Goal: Transaction & Acquisition: Purchase product/service

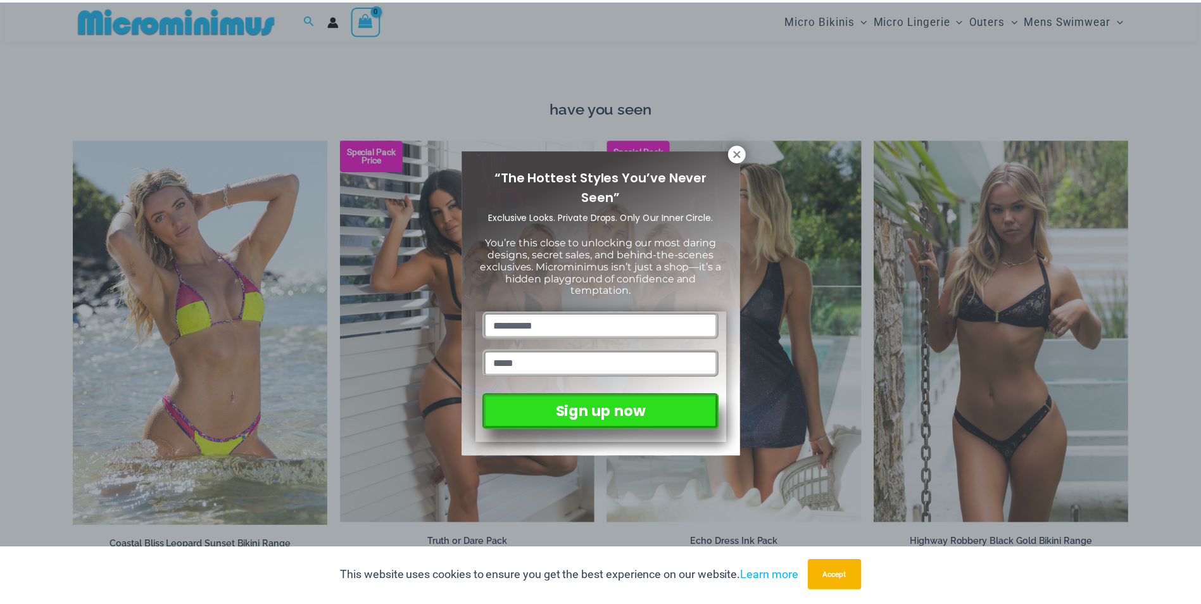
scroll to position [1129, 0]
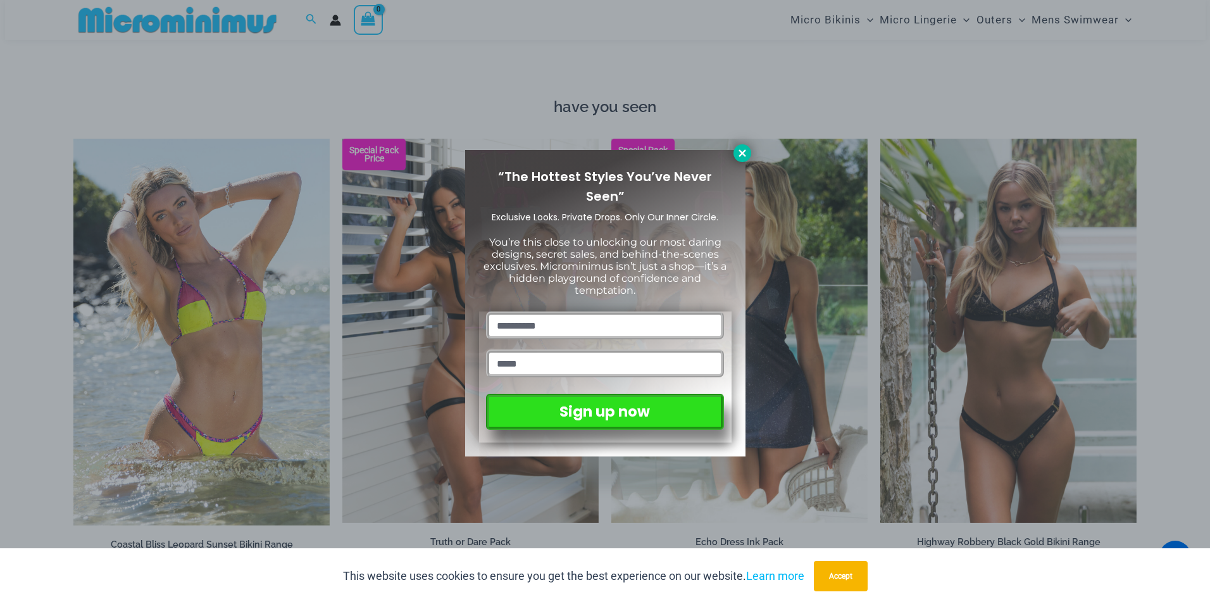
click at [745, 150] on icon at bounding box center [742, 152] width 7 height 7
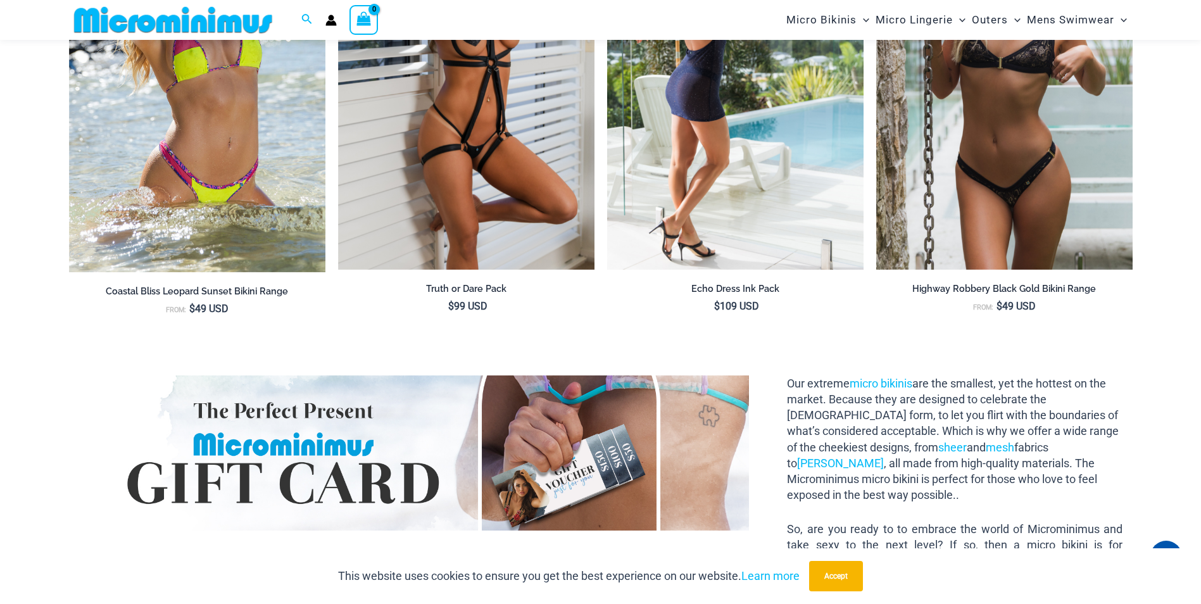
scroll to position [1255, 0]
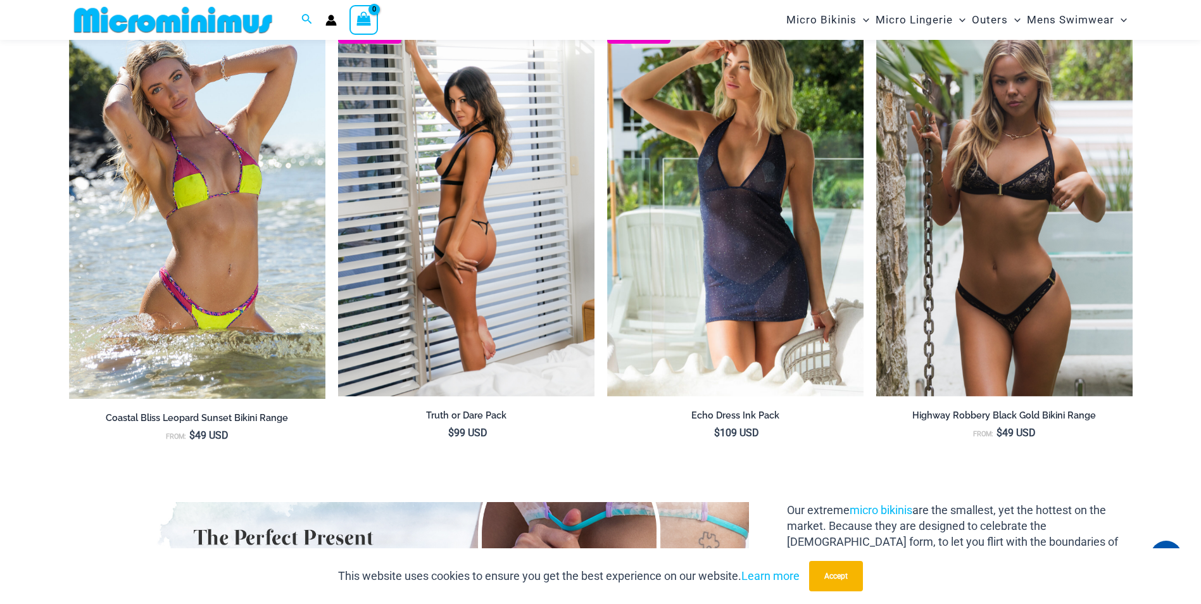
click at [522, 237] on img at bounding box center [466, 204] width 256 height 385
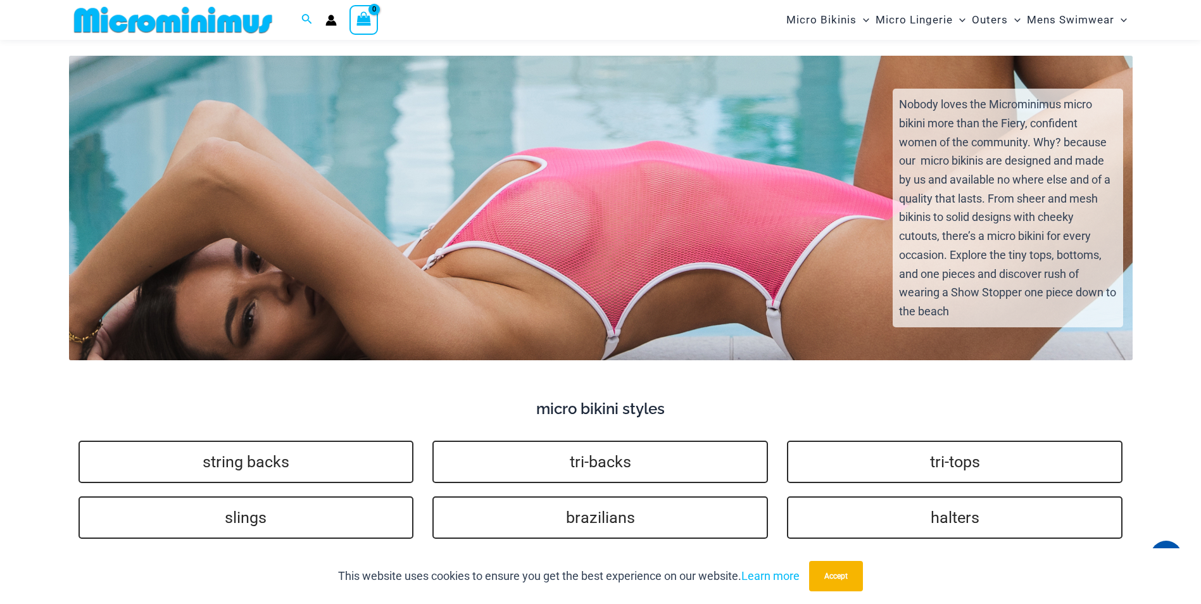
scroll to position [2331, 0]
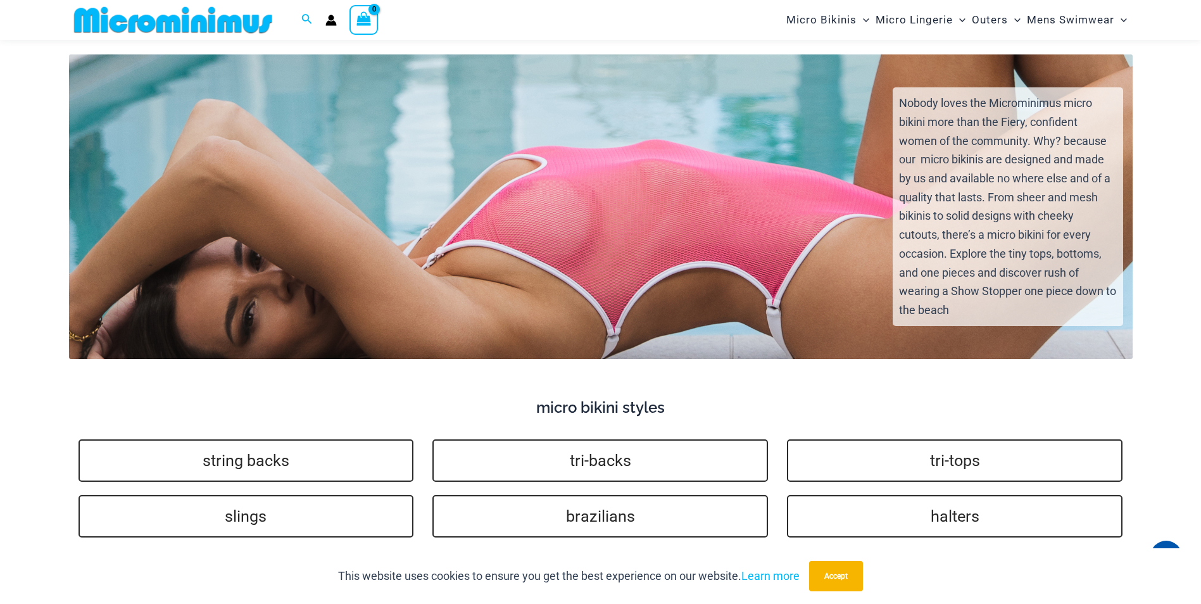
click at [574, 201] on div "Nobody loves the Microminimus micro bikini more than the Fiery, confident women…" at bounding box center [601, 218] width 1086 height 282
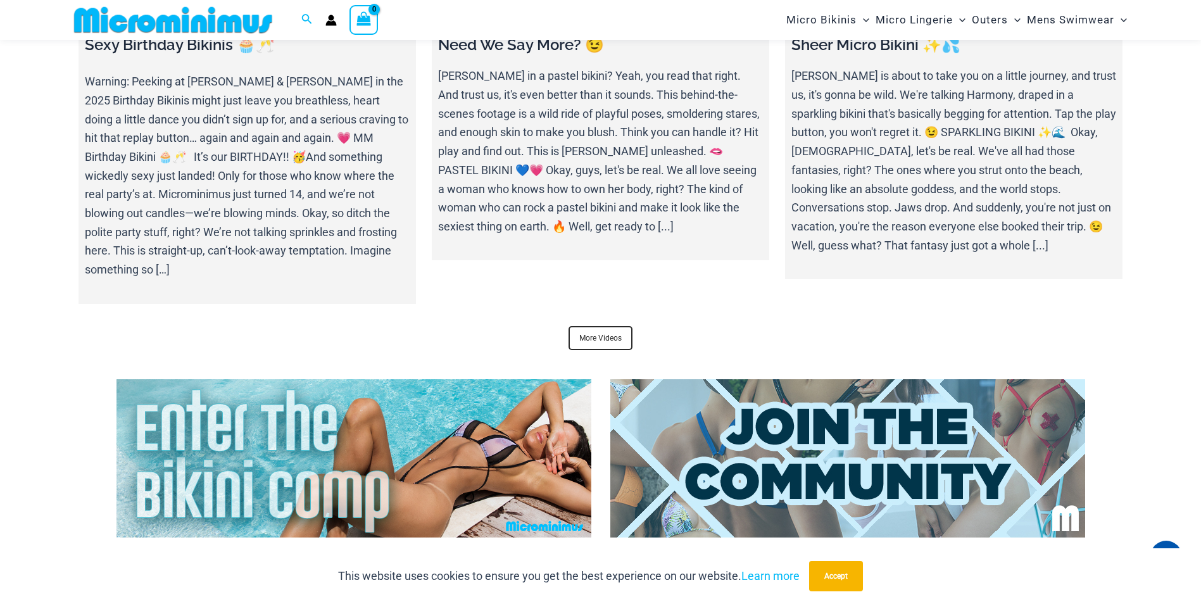
scroll to position [4357, 0]
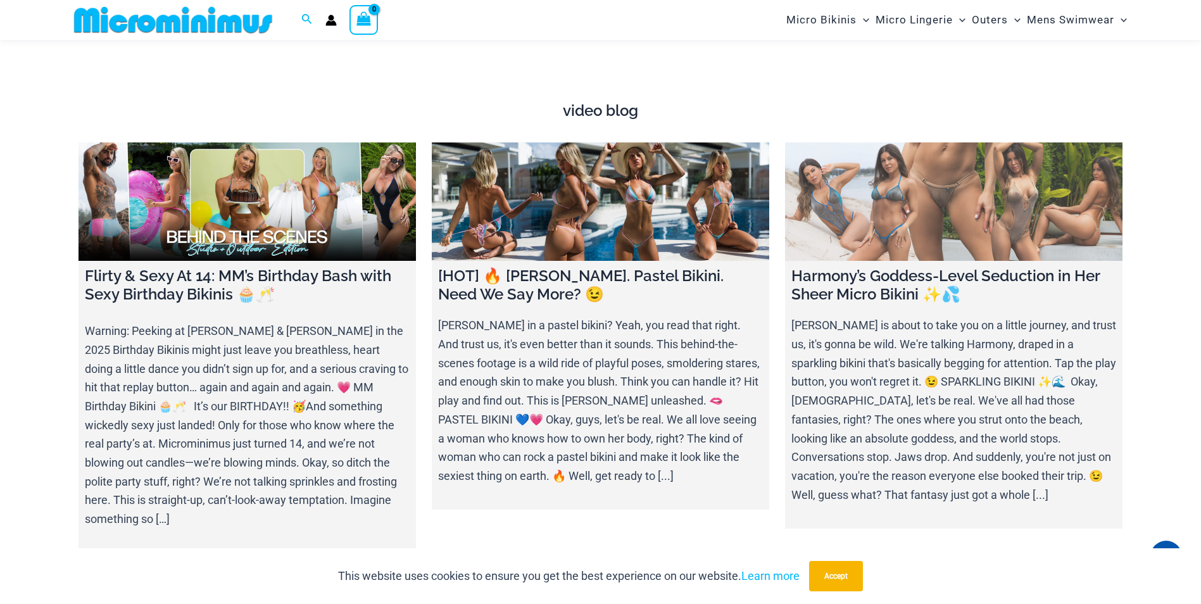
click at [943, 201] on link at bounding box center [953, 201] width 337 height 118
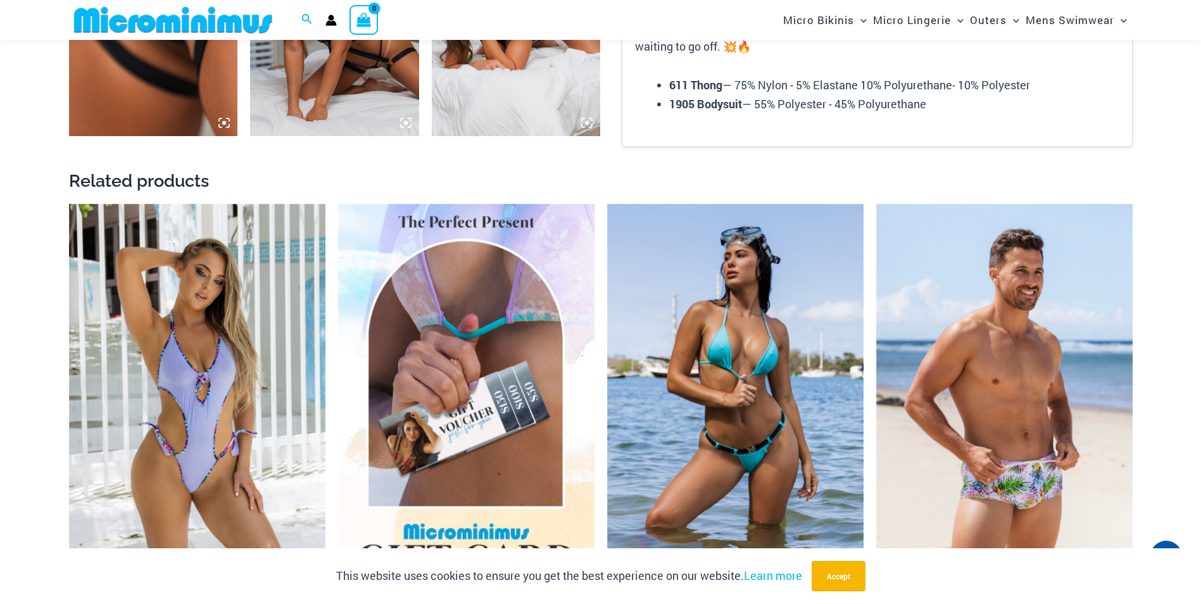
scroll to position [1634, 0]
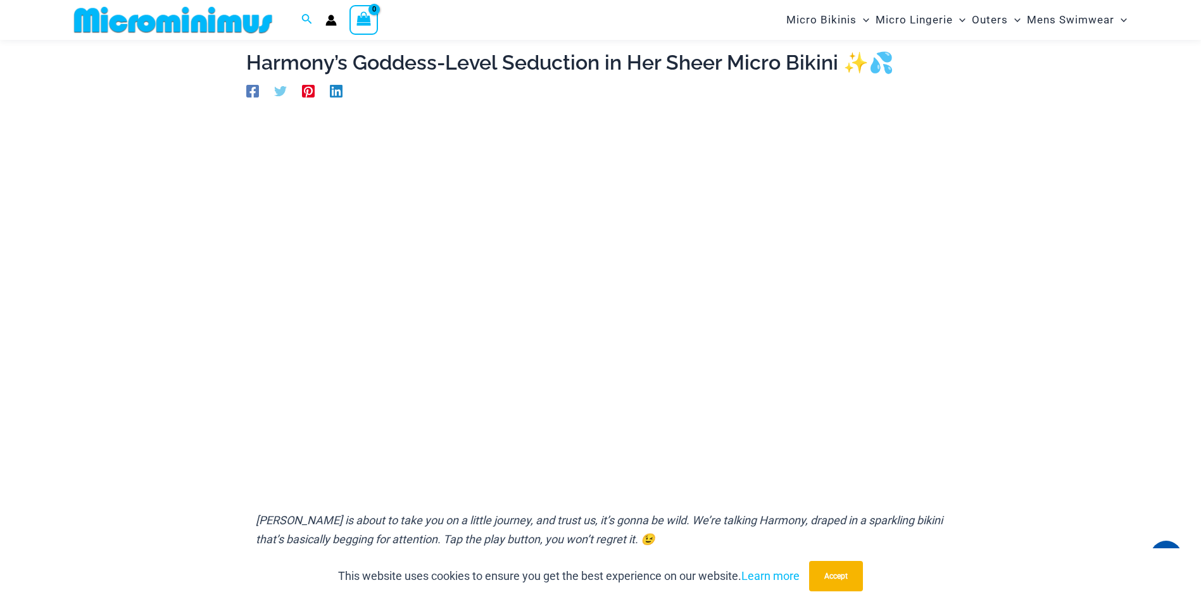
scroll to position [53, 0]
